Goal: Use online tool/utility

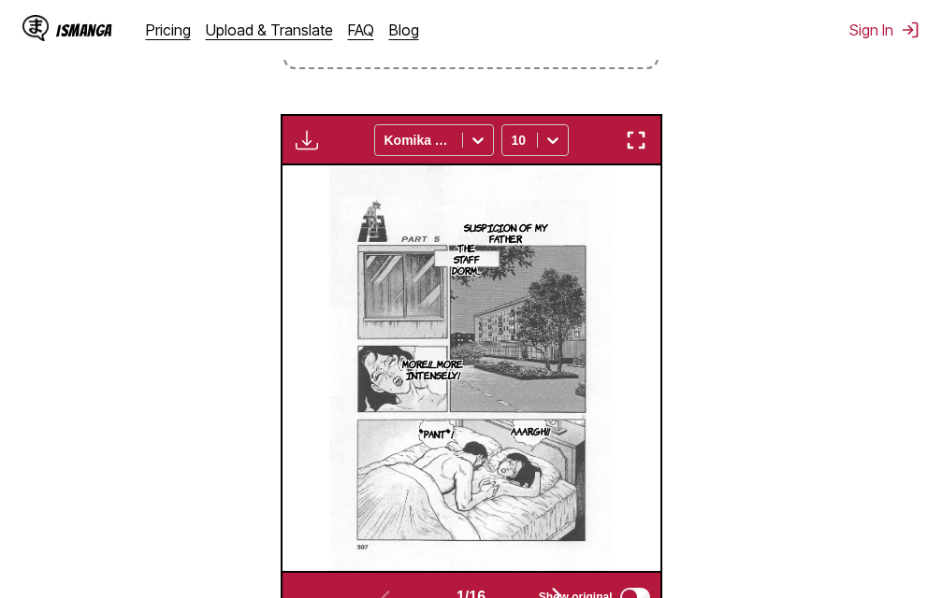
click at [634, 148] on img "button" at bounding box center [636, 140] width 22 height 22
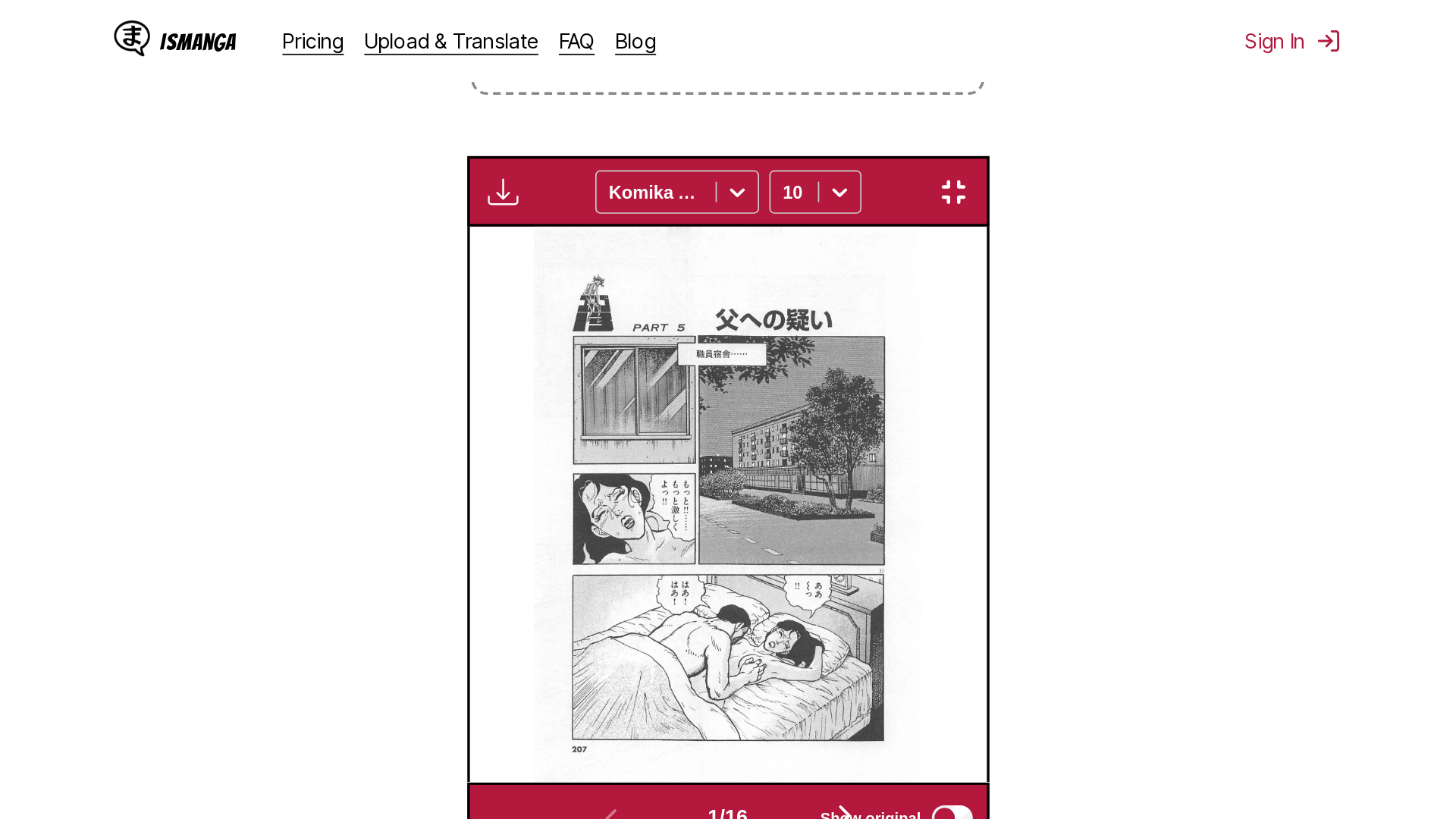
scroll to position [159, 0]
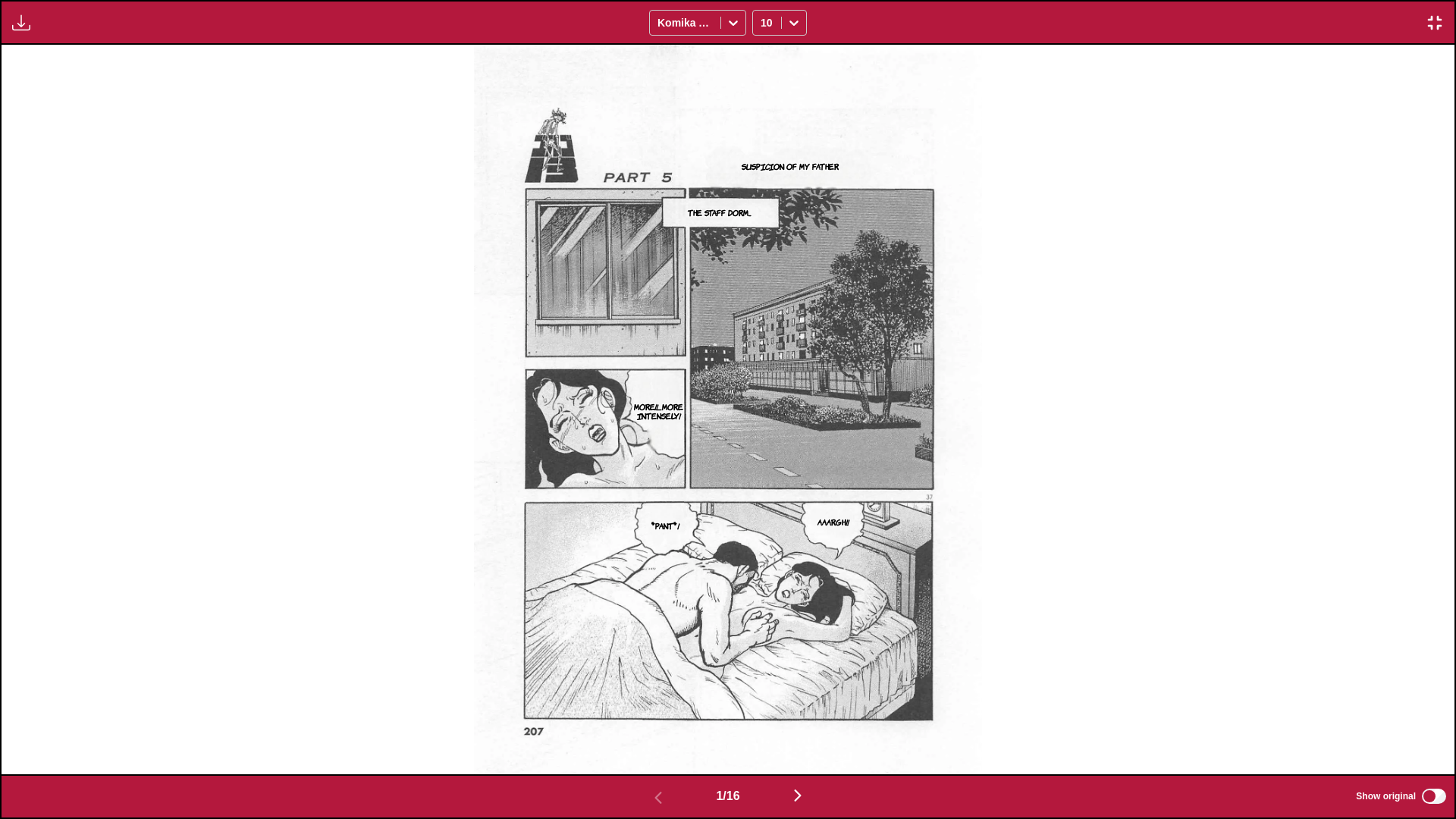
click at [763, 484] on img "button" at bounding box center [797, 795] width 18 height 18
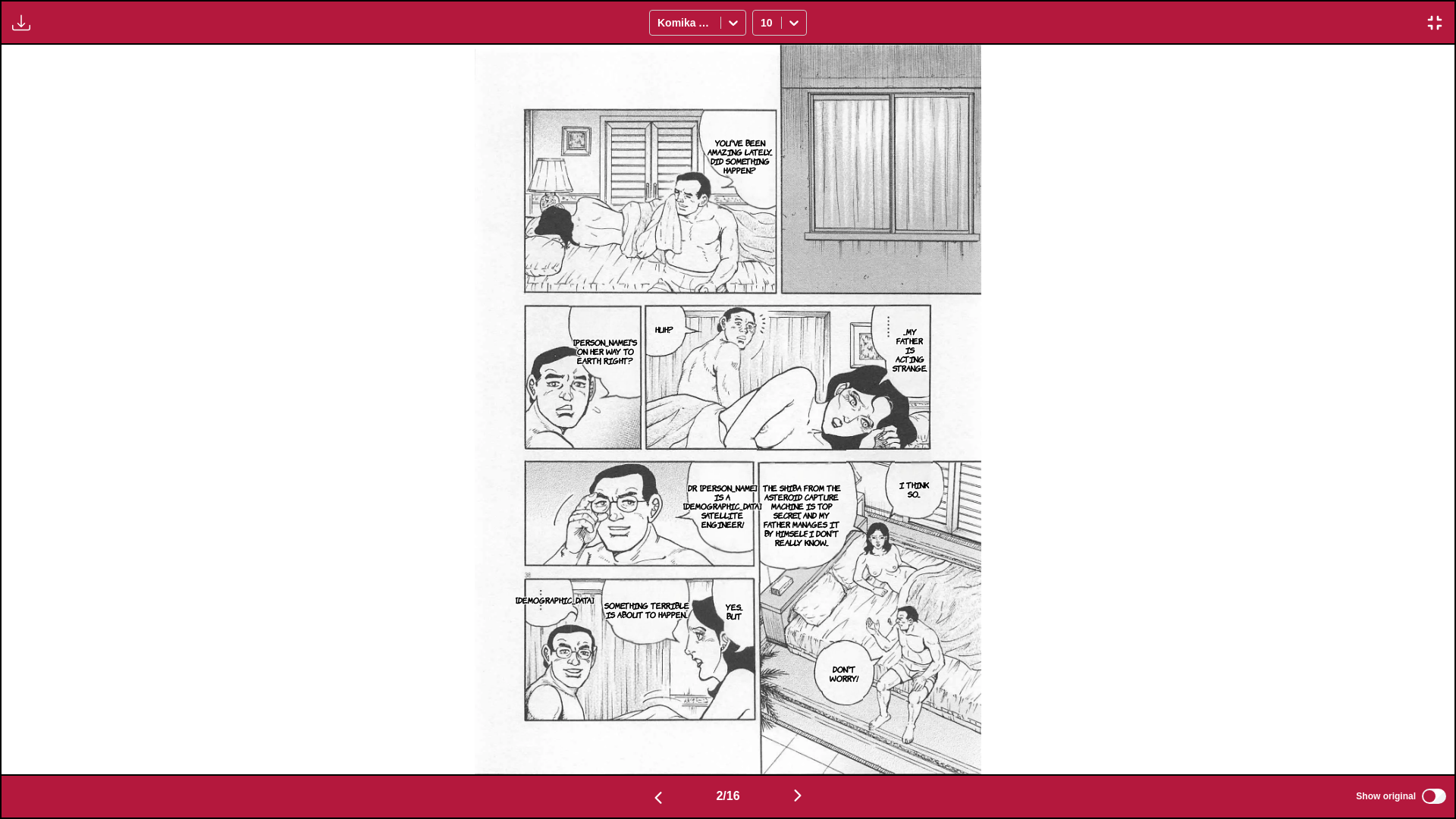
click at [763, 484] on img "button" at bounding box center [797, 795] width 18 height 18
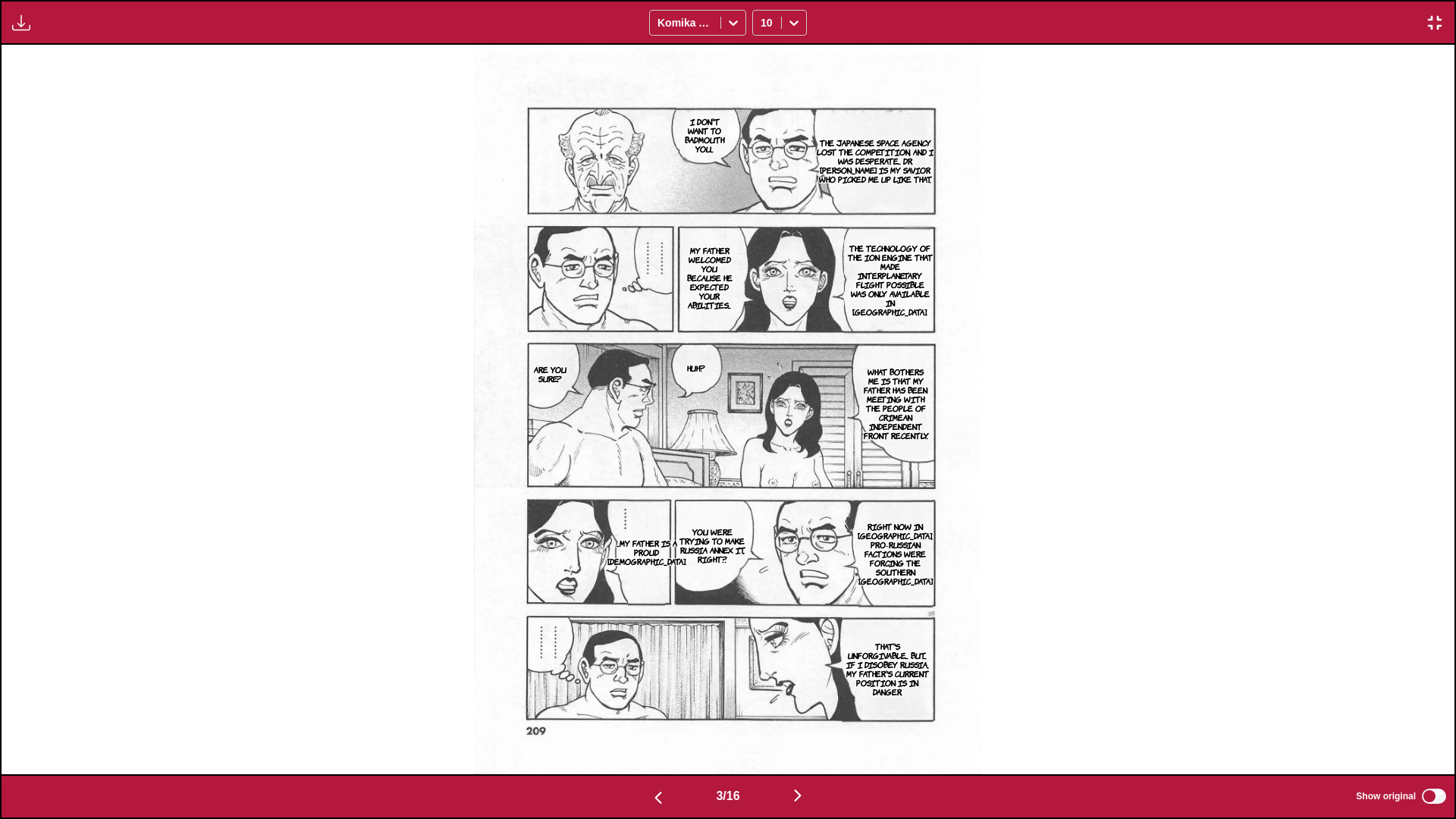
click at [763, 484] on img "button" at bounding box center [797, 795] width 18 height 18
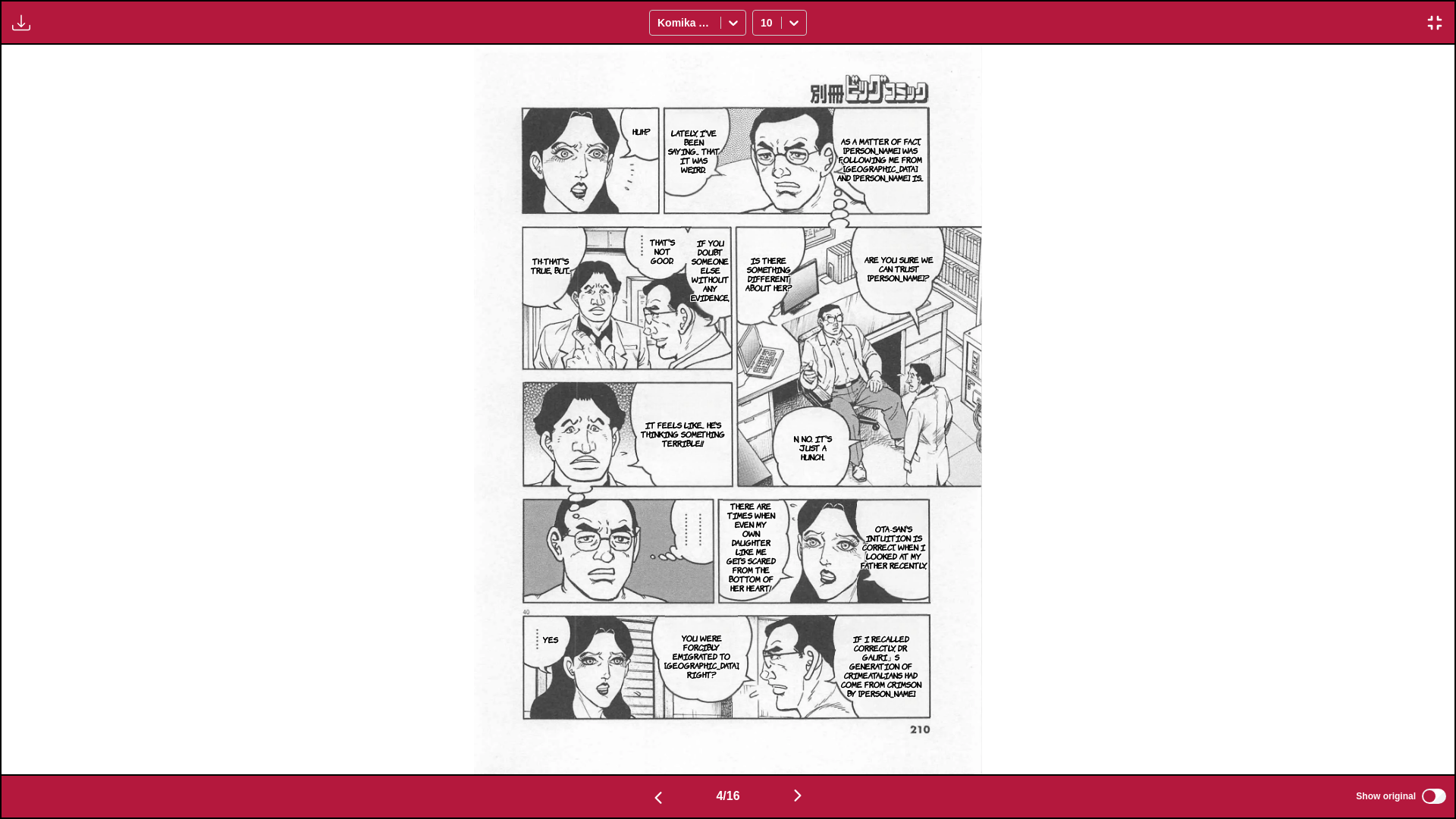
click at [763, 484] on img "button" at bounding box center [797, 795] width 18 height 18
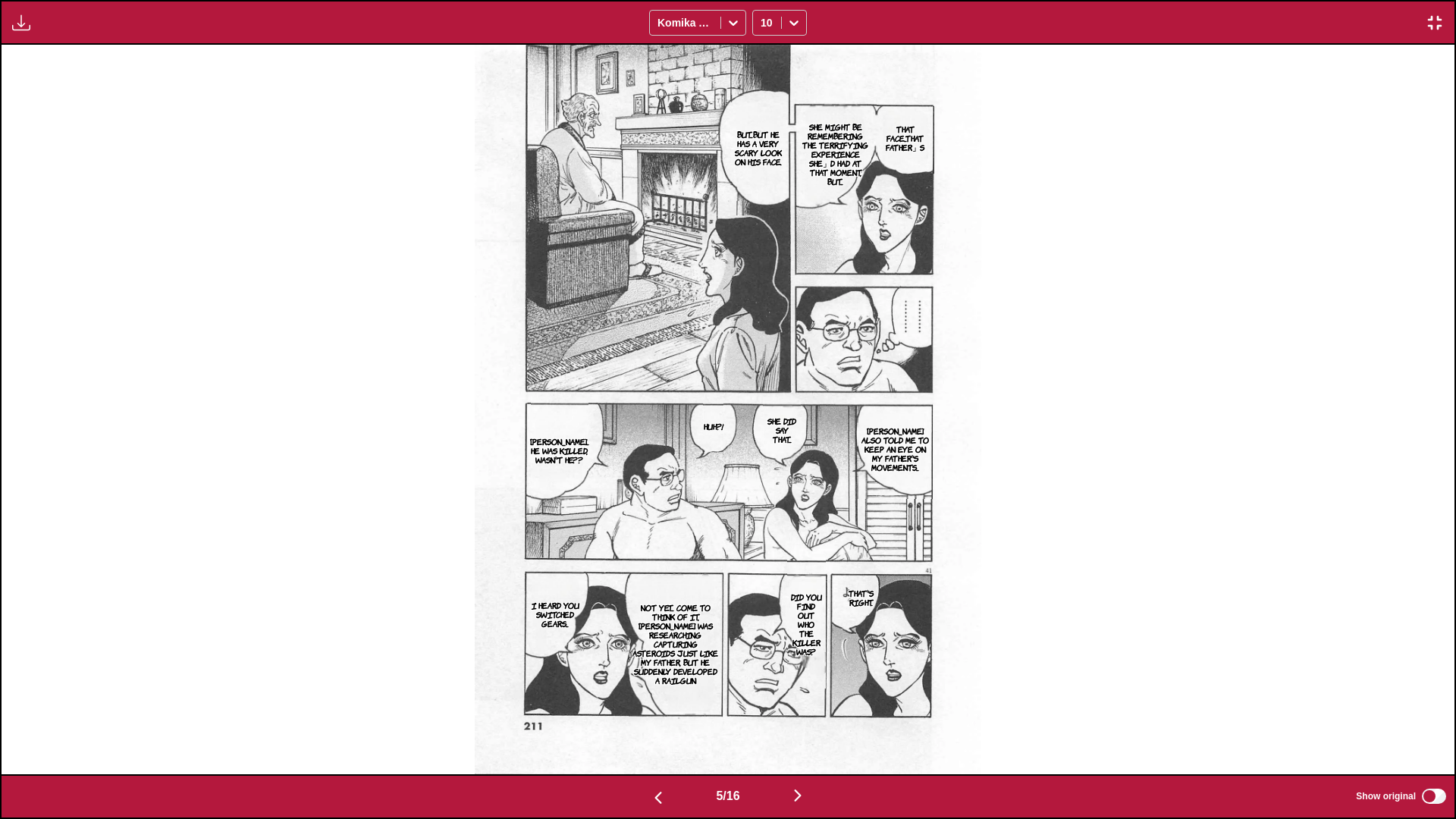
click at [763, 484] on img "button" at bounding box center [797, 795] width 18 height 18
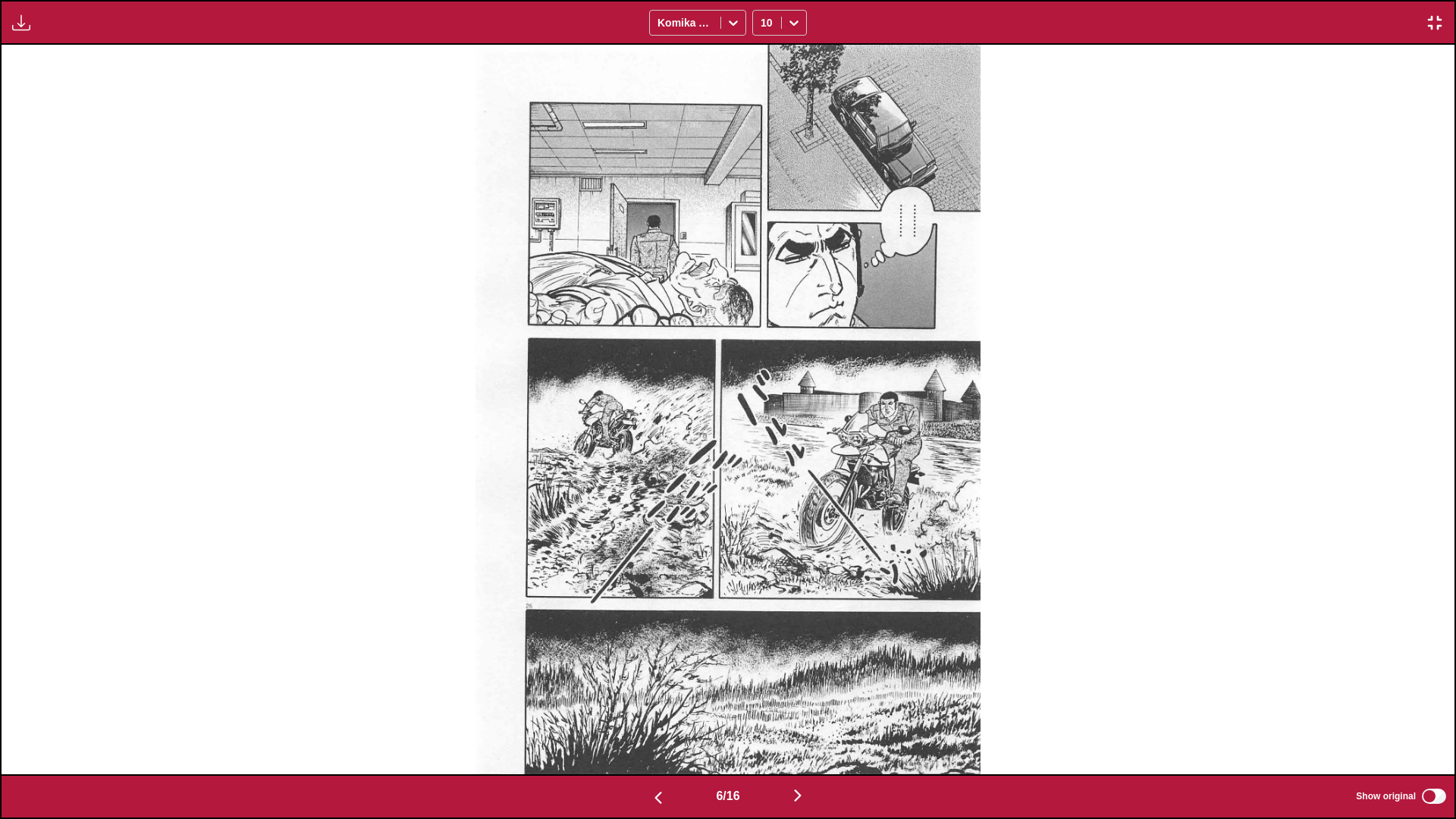
click at [763, 484] on img "button" at bounding box center [797, 795] width 18 height 18
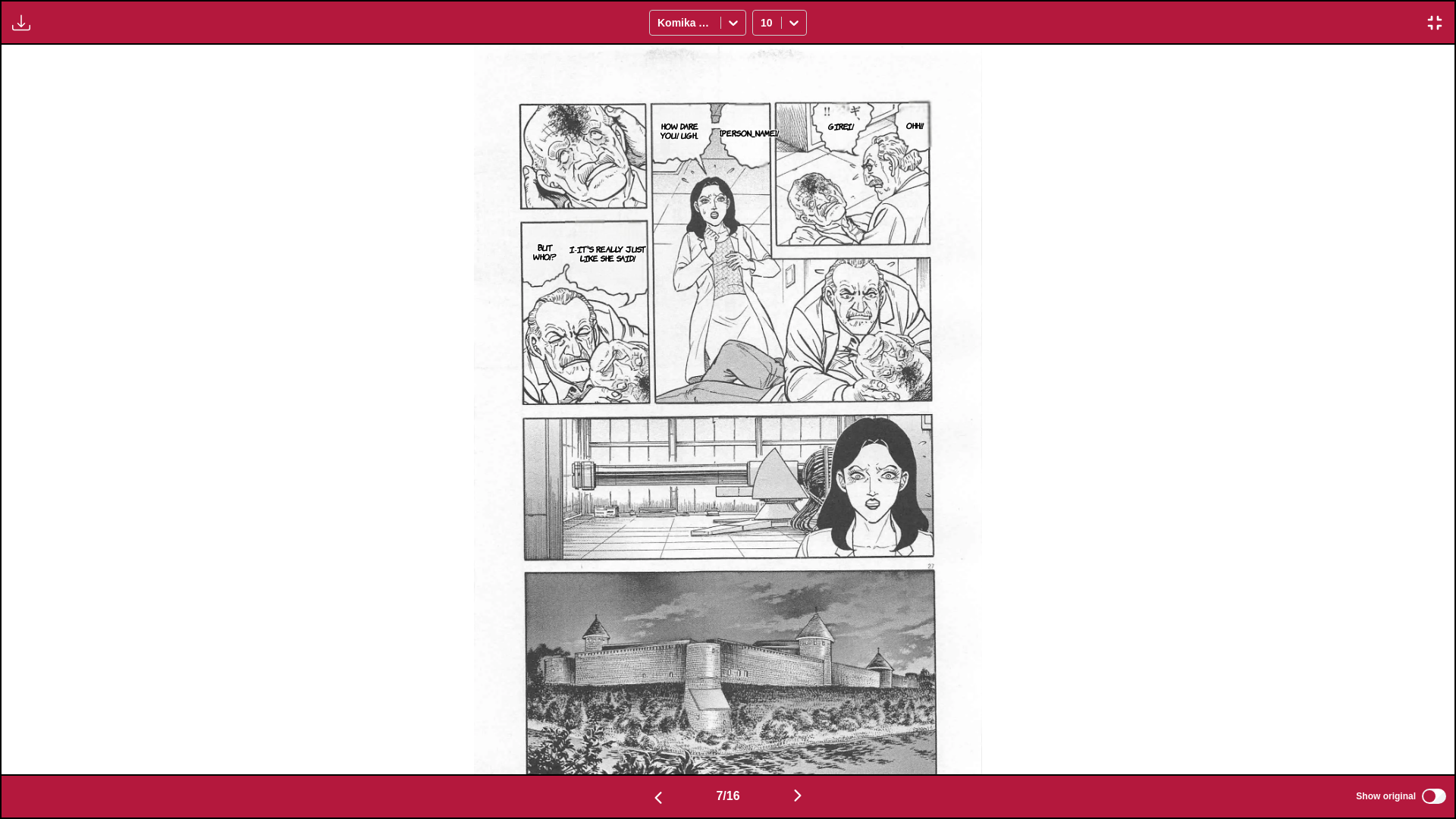
click at [763, 484] on img "button" at bounding box center [797, 795] width 18 height 18
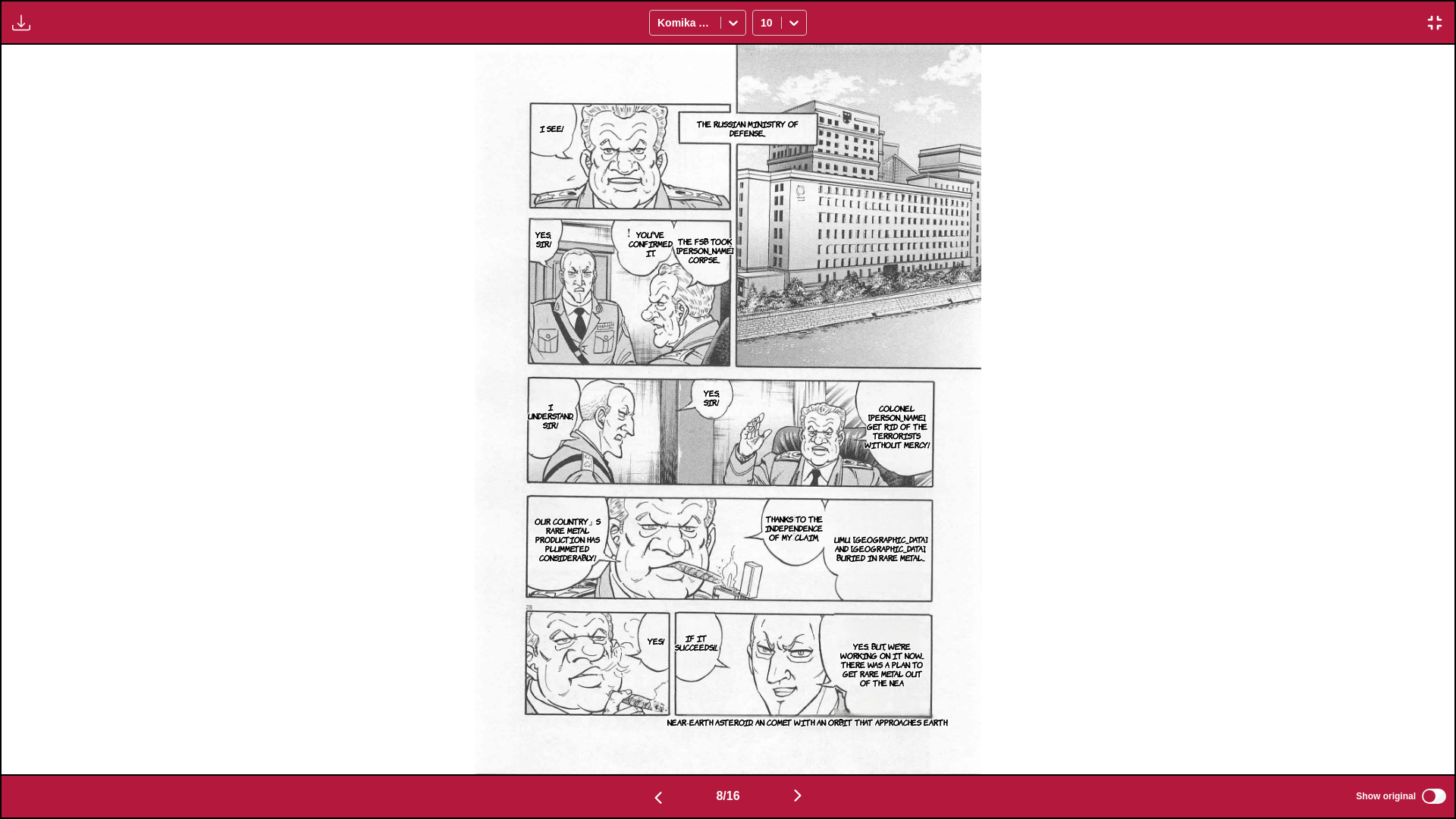
click at [763, 484] on img "button" at bounding box center [797, 795] width 18 height 18
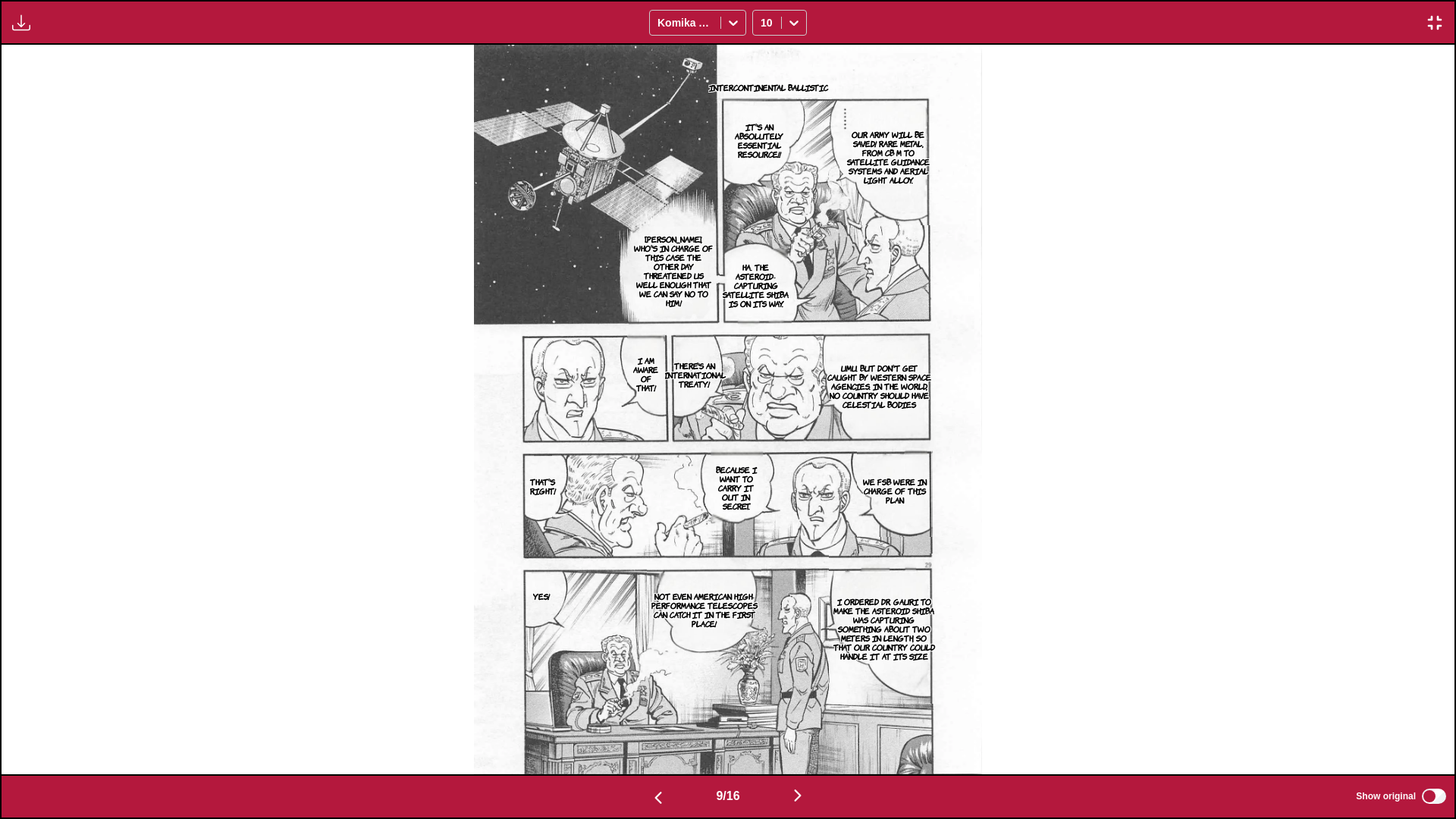
click at [763, 484] on img "button" at bounding box center [797, 795] width 18 height 18
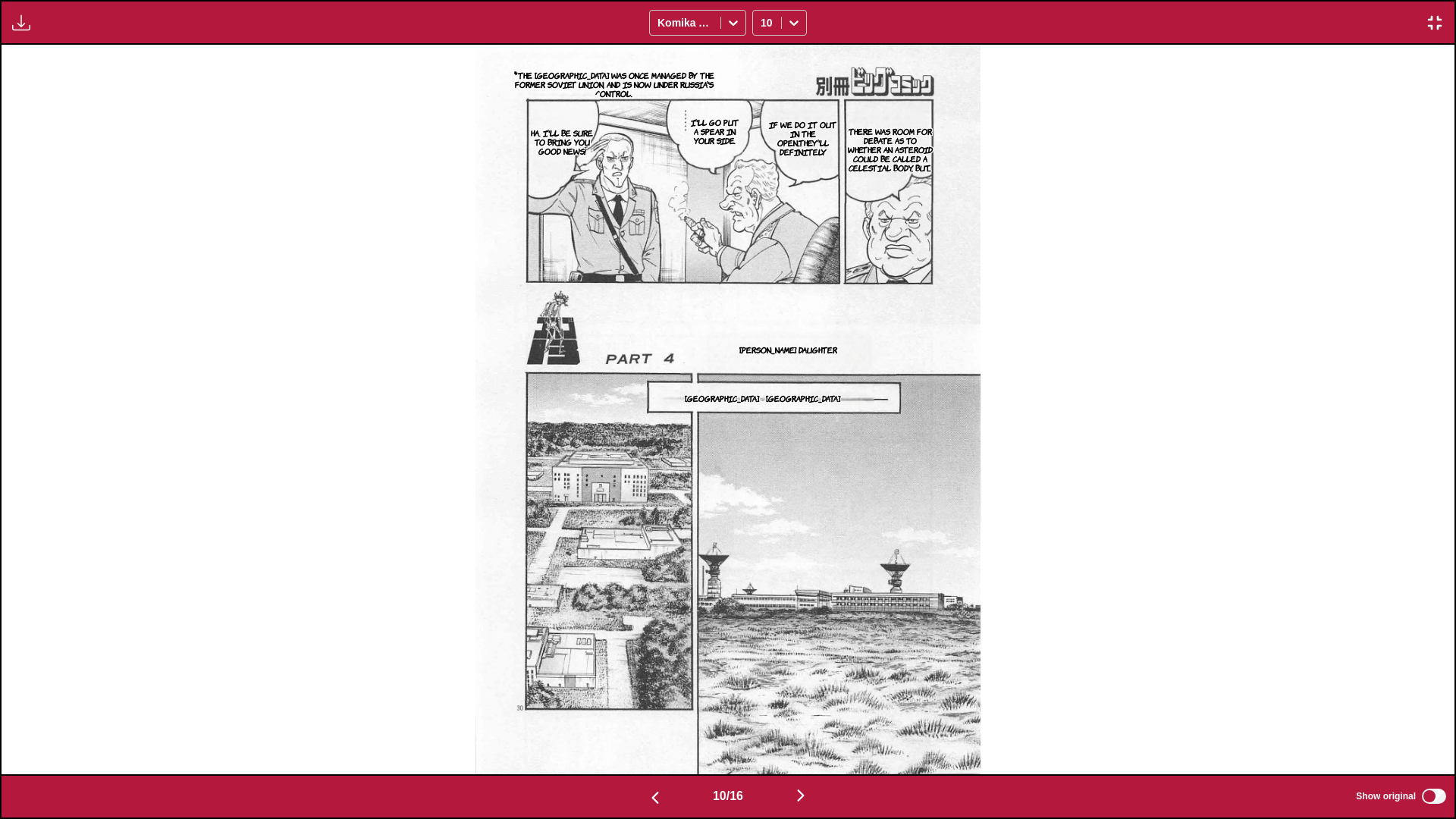
click at [763, 484] on img "button" at bounding box center [801, 795] width 18 height 18
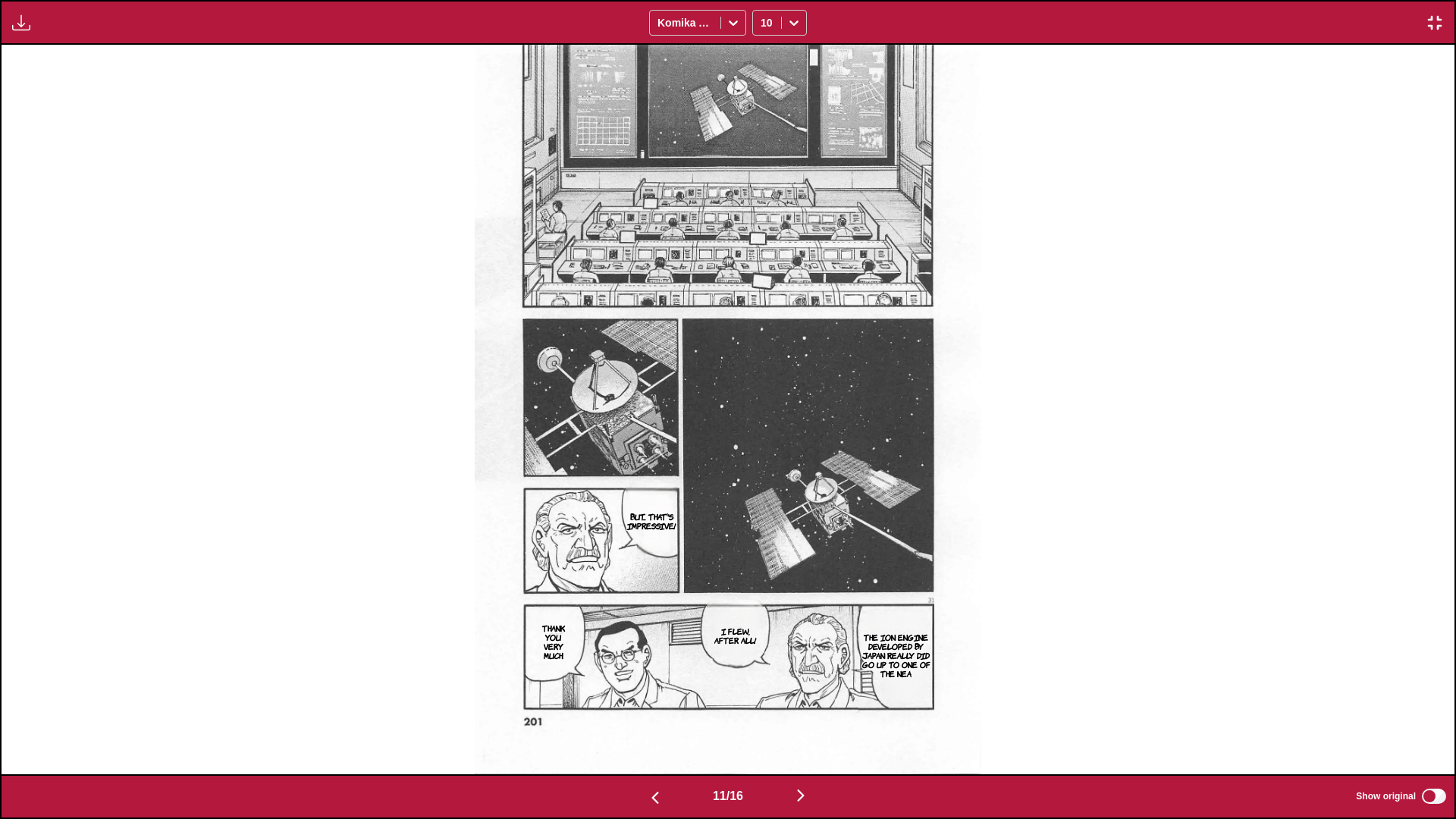
click at [763, 484] on img "button" at bounding box center [801, 795] width 18 height 18
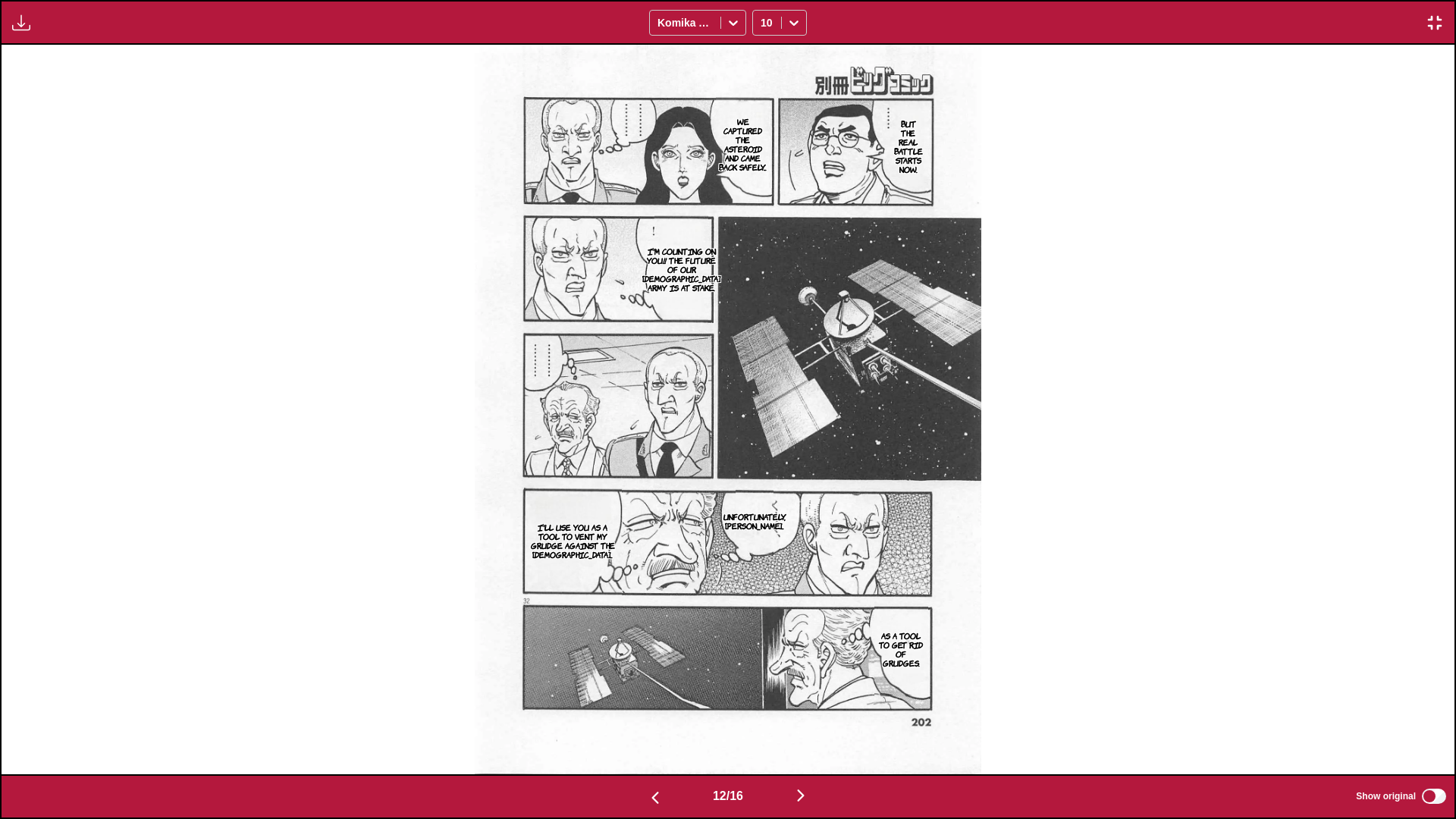
click at [763, 484] on img "button" at bounding box center [801, 795] width 18 height 18
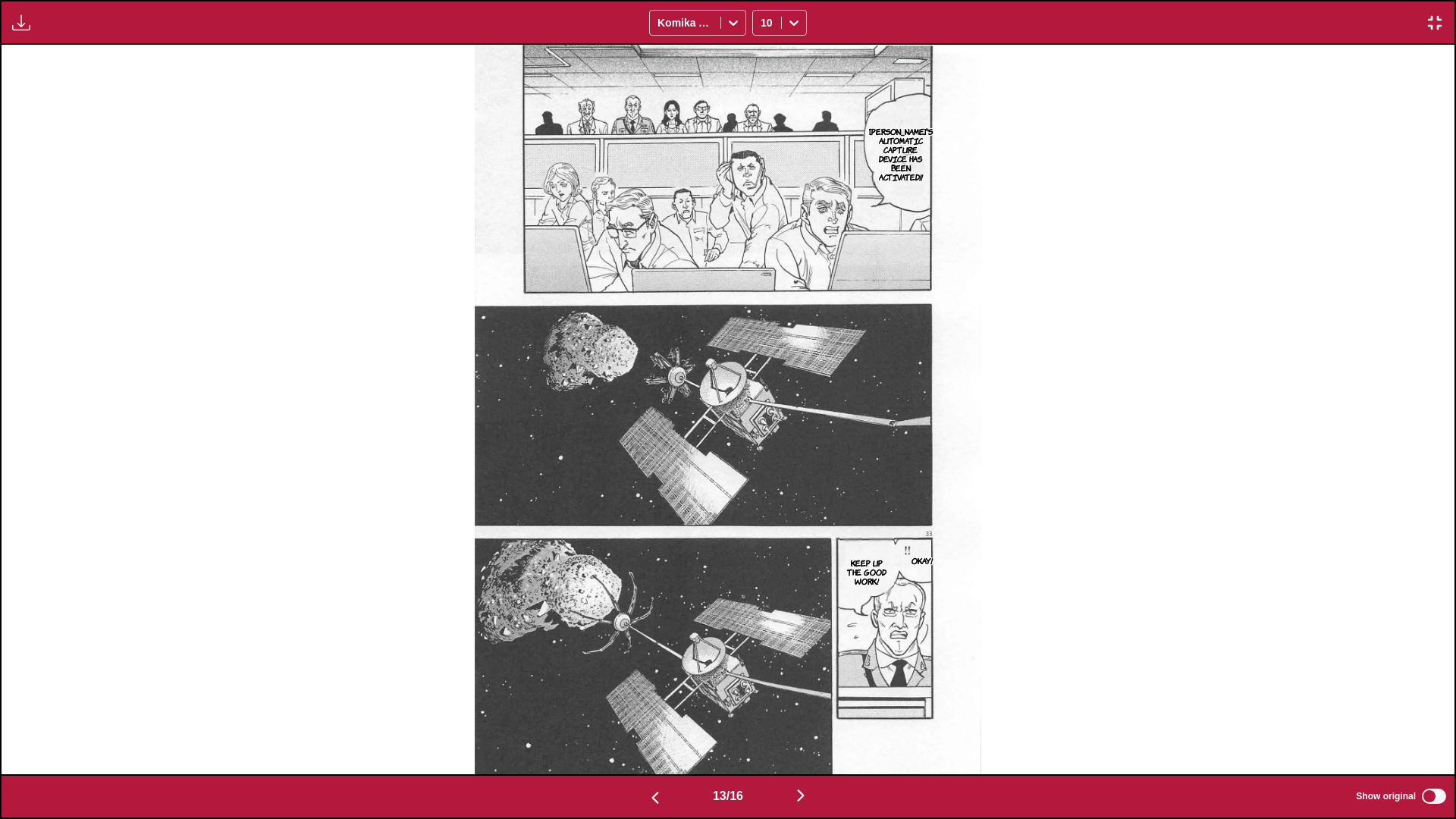
click at [763, 484] on img "button" at bounding box center [801, 795] width 18 height 18
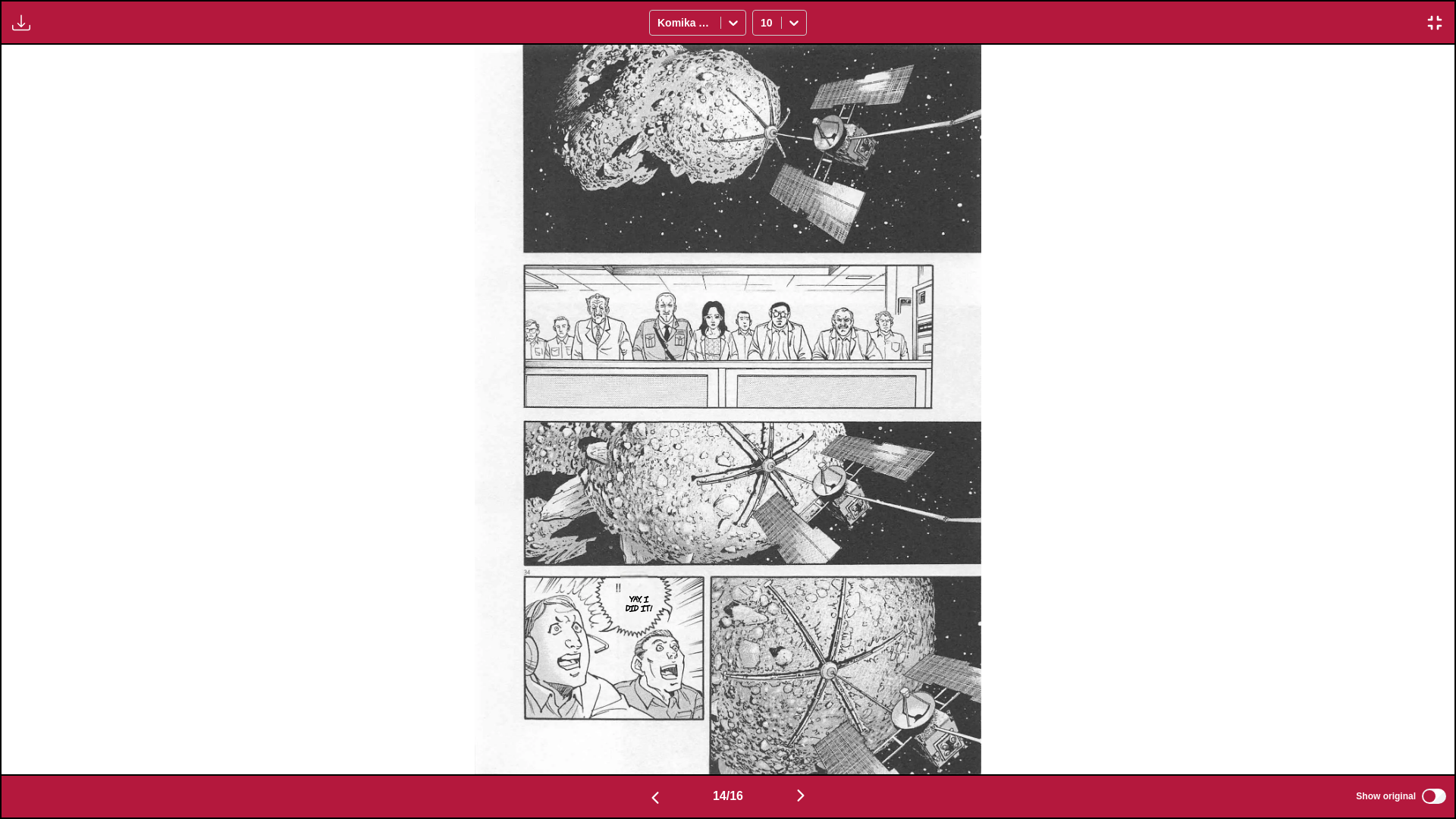
click at [763, 484] on img "button" at bounding box center [801, 795] width 18 height 18
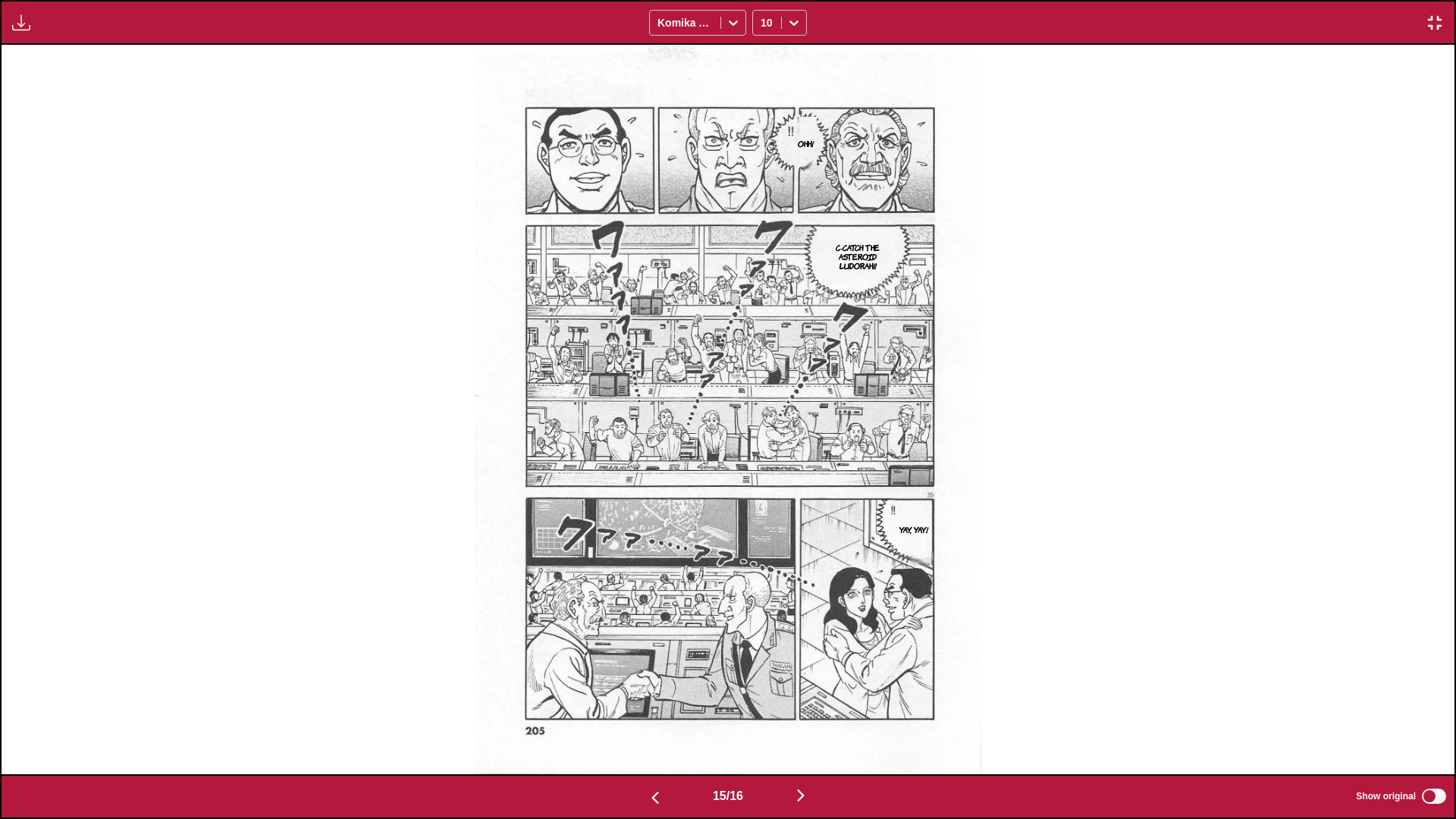
click at [763, 484] on img "button" at bounding box center [801, 795] width 18 height 18
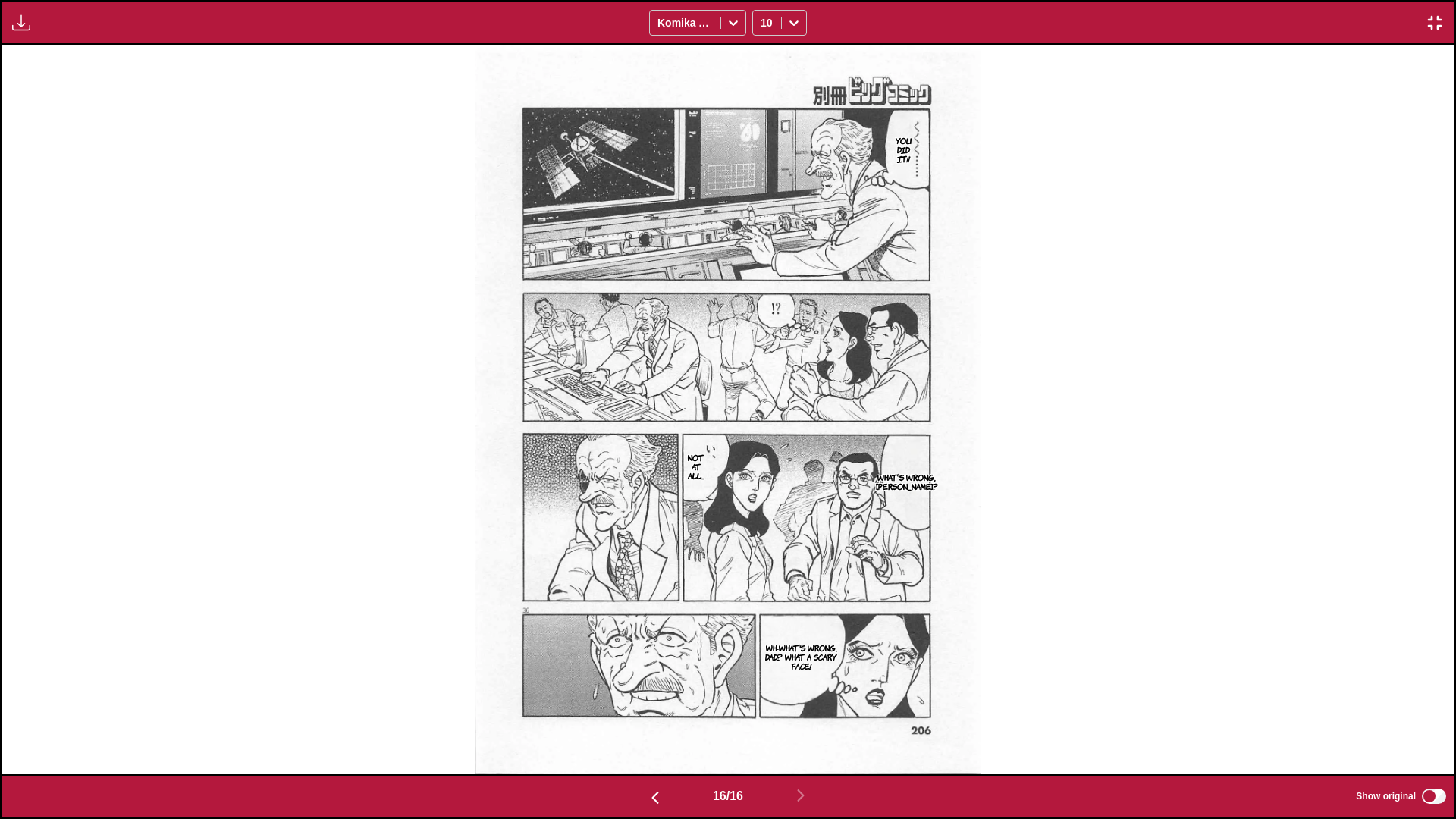
click at [763, 22] on img "button" at bounding box center [1435, 23] width 18 height 18
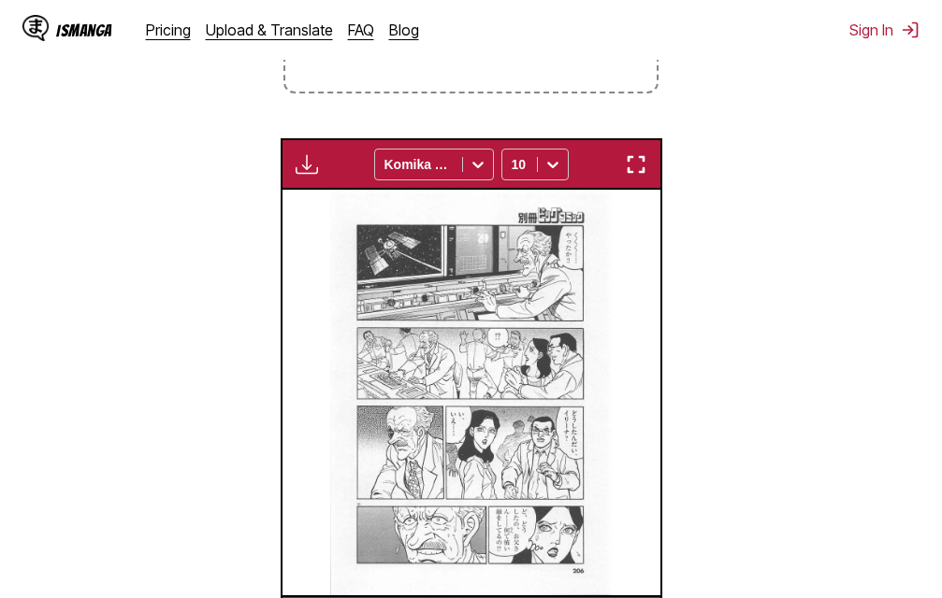
scroll to position [0, 5666]
